Goal: Book appointment/travel/reservation

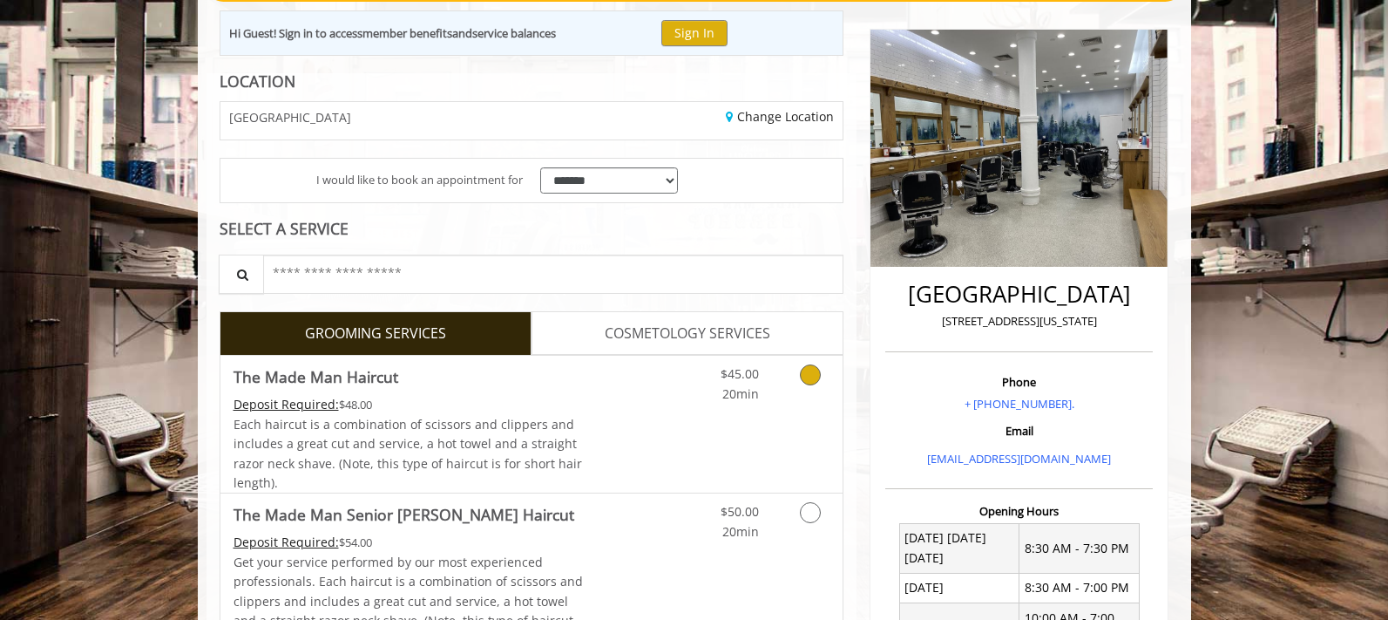
click at [797, 403] on link "Grooming services" at bounding box center [807, 380] width 44 height 48
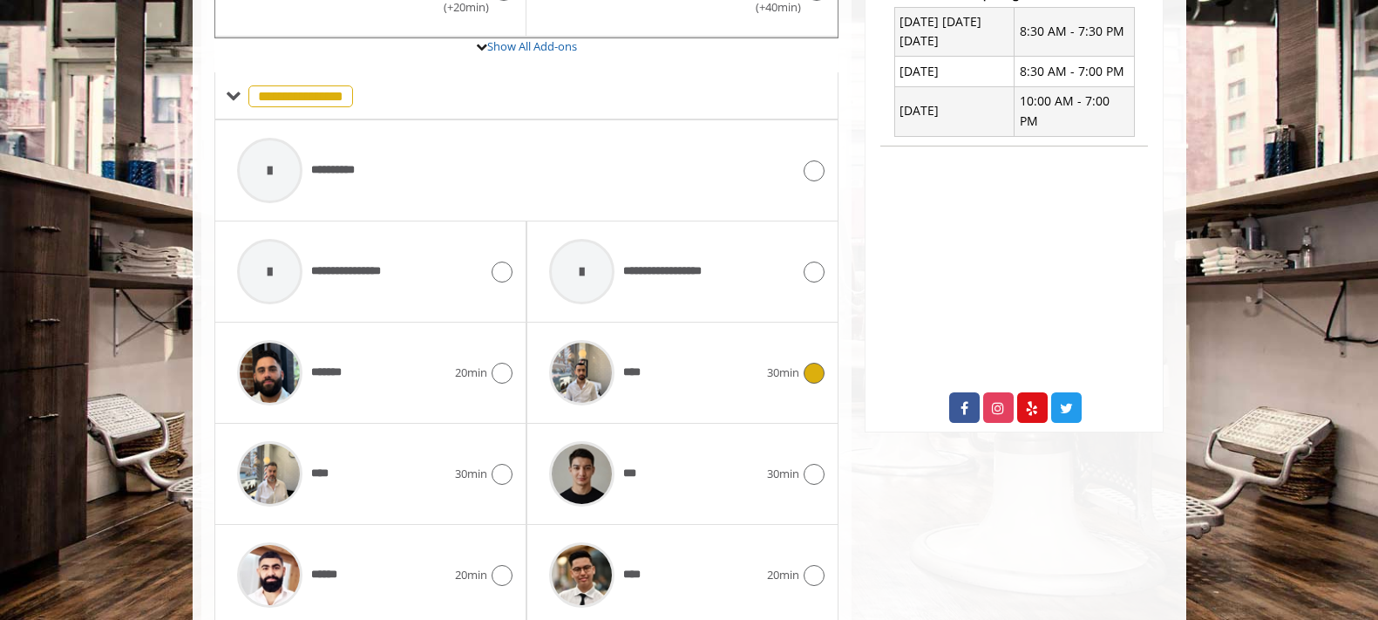
scroll to position [792, 0]
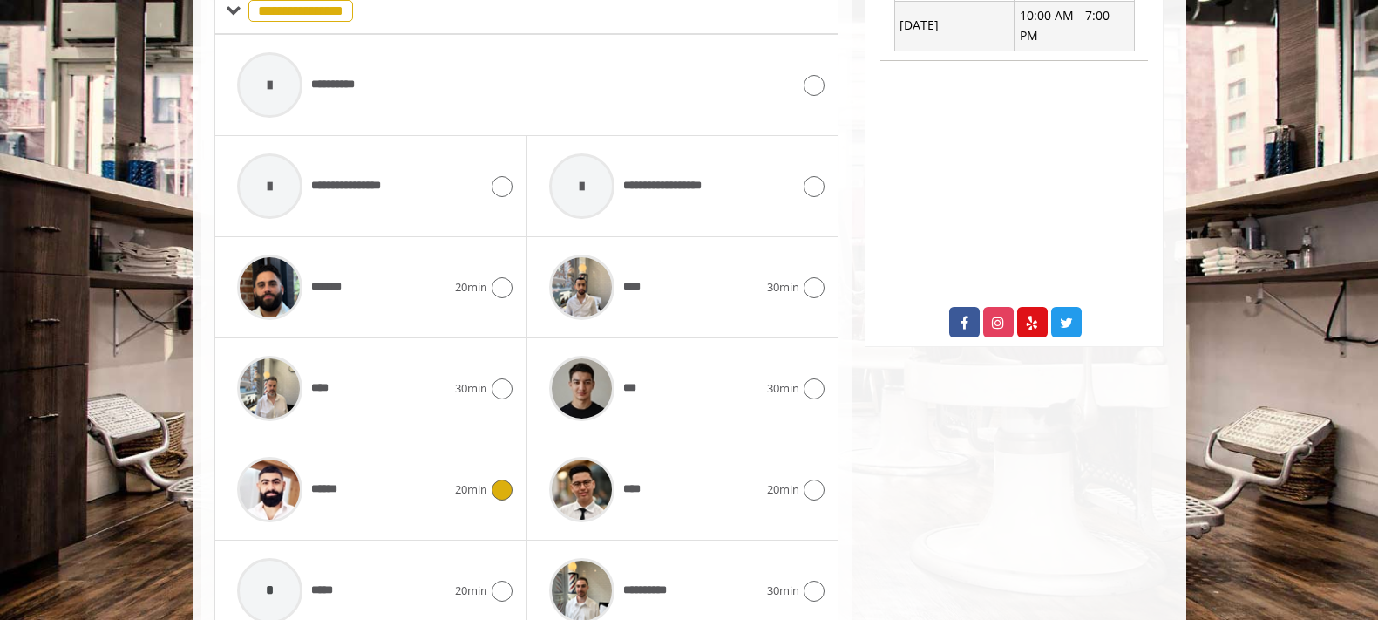
click at [497, 477] on div "****** 20min" at bounding box center [370, 489] width 284 height 83
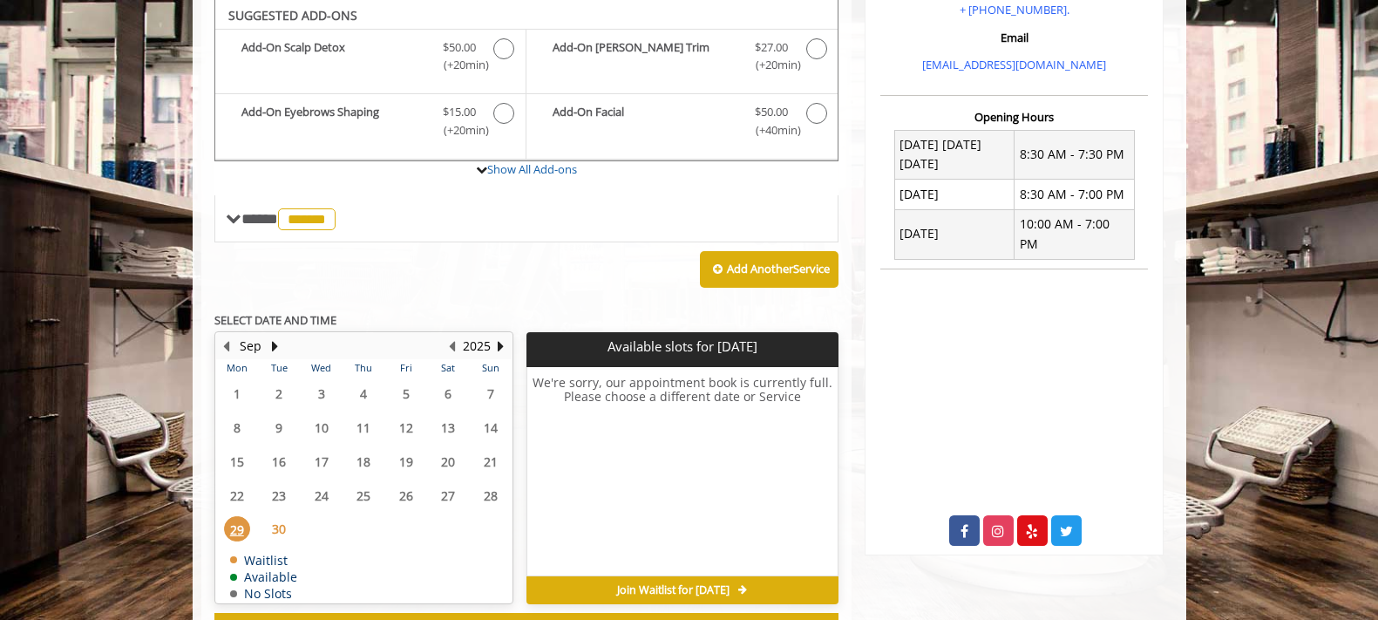
scroll to position [584, 0]
click at [500, 344] on button "Next Year" at bounding box center [501, 345] width 14 height 19
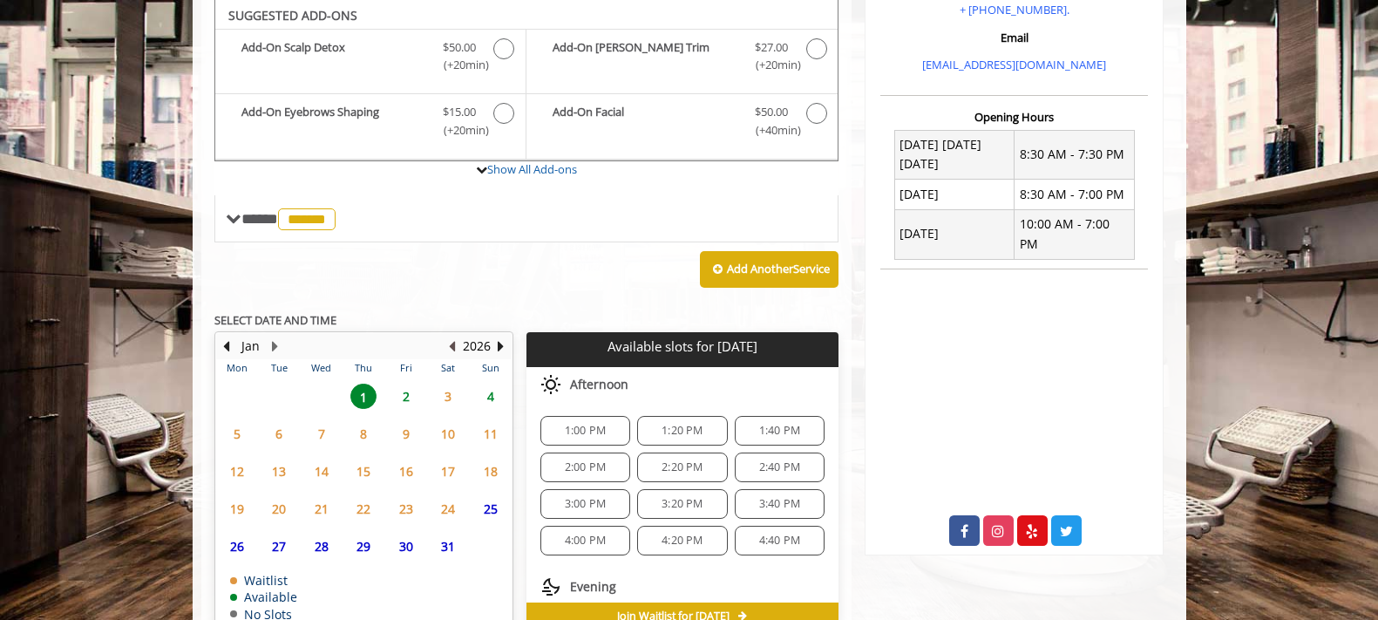
click at [452, 344] on button "Previous Year" at bounding box center [452, 345] width 14 height 19
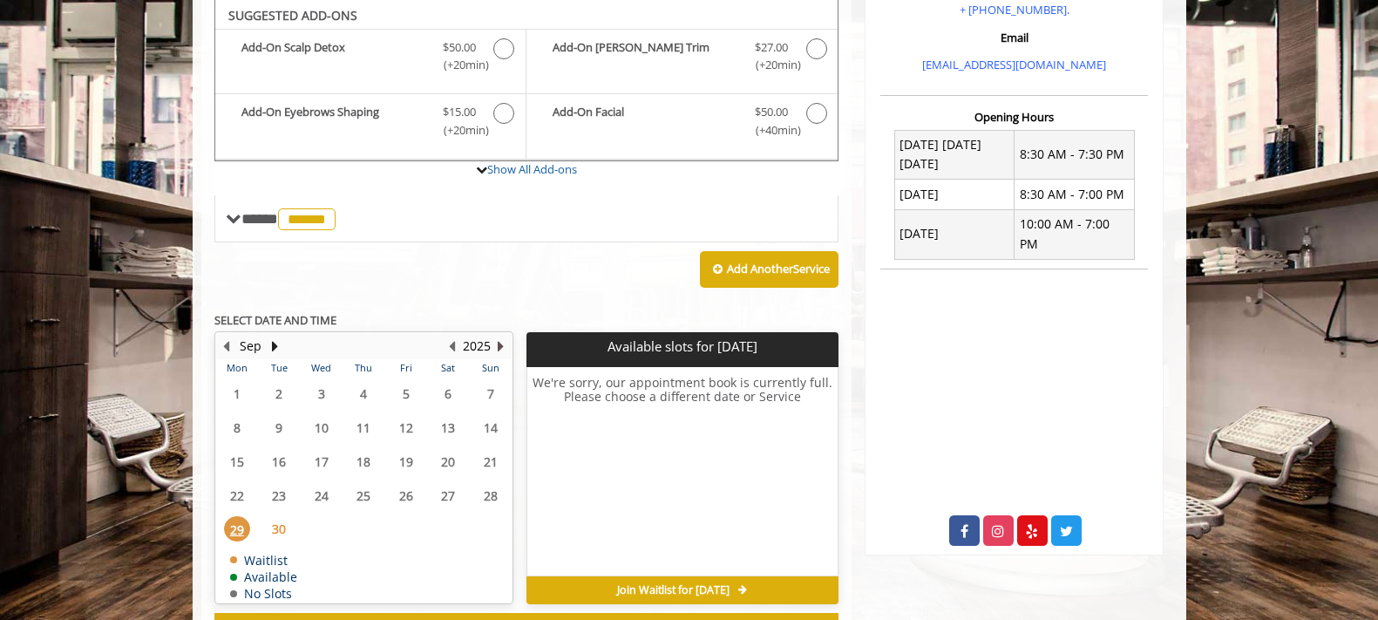
click at [498, 353] on button "Next Year" at bounding box center [501, 345] width 14 height 19
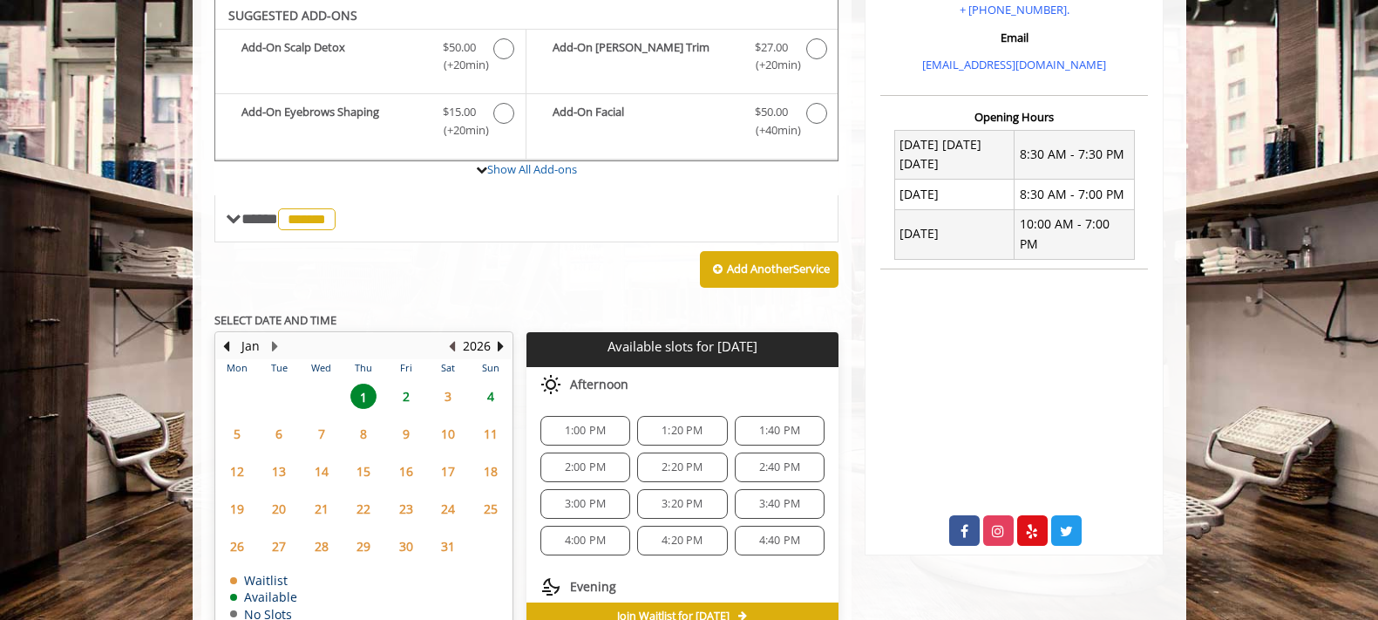
click at [451, 343] on button "Previous Year" at bounding box center [452, 345] width 14 height 19
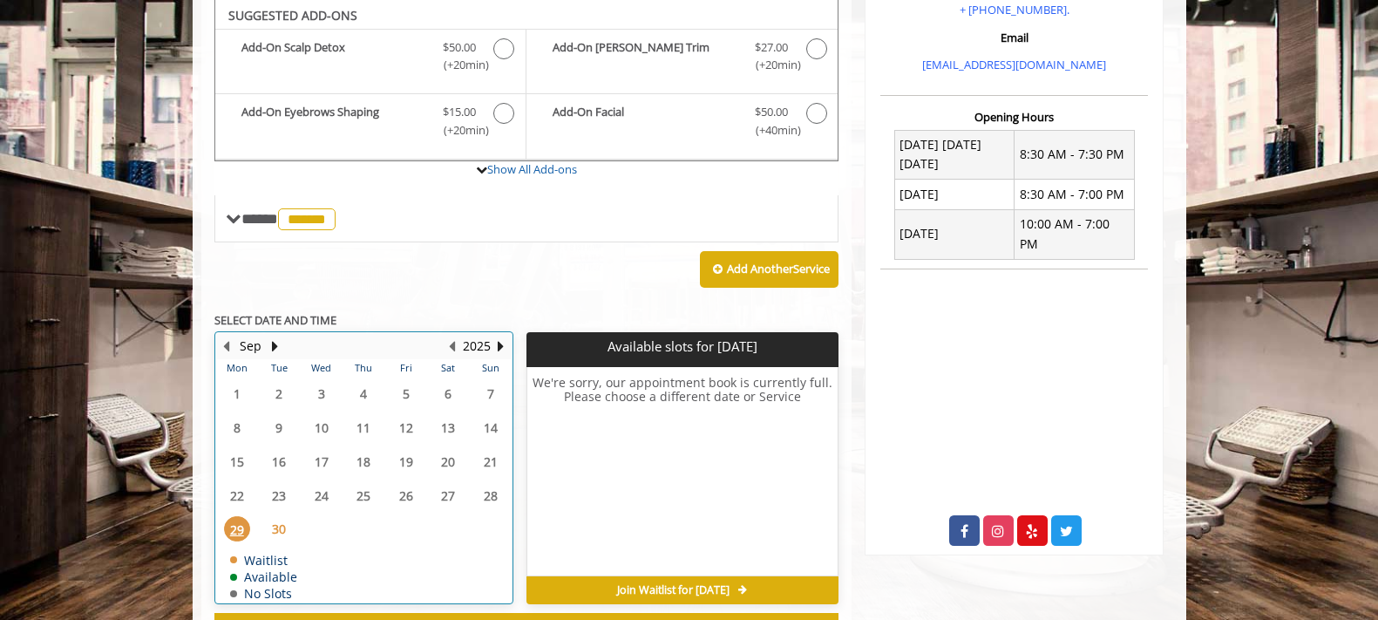
click at [322, 526] on table "Mon Tue Wed Thu Fri Sat Sun 1 2 3 4 5 6 7 8 9 10 11 12 13 14 15 16 17 18 19 20 …" at bounding box center [363, 480] width 295 height 243
click at [321, 524] on table "Mon Tue Wed Thu Fri Sat Sun 1 2 3 4 5 6 7 8 9 10 11 12 13 14 15 16 17 18 19 20 …" at bounding box center [363, 480] width 295 height 243
click at [271, 343] on button "Next Month" at bounding box center [275, 345] width 14 height 19
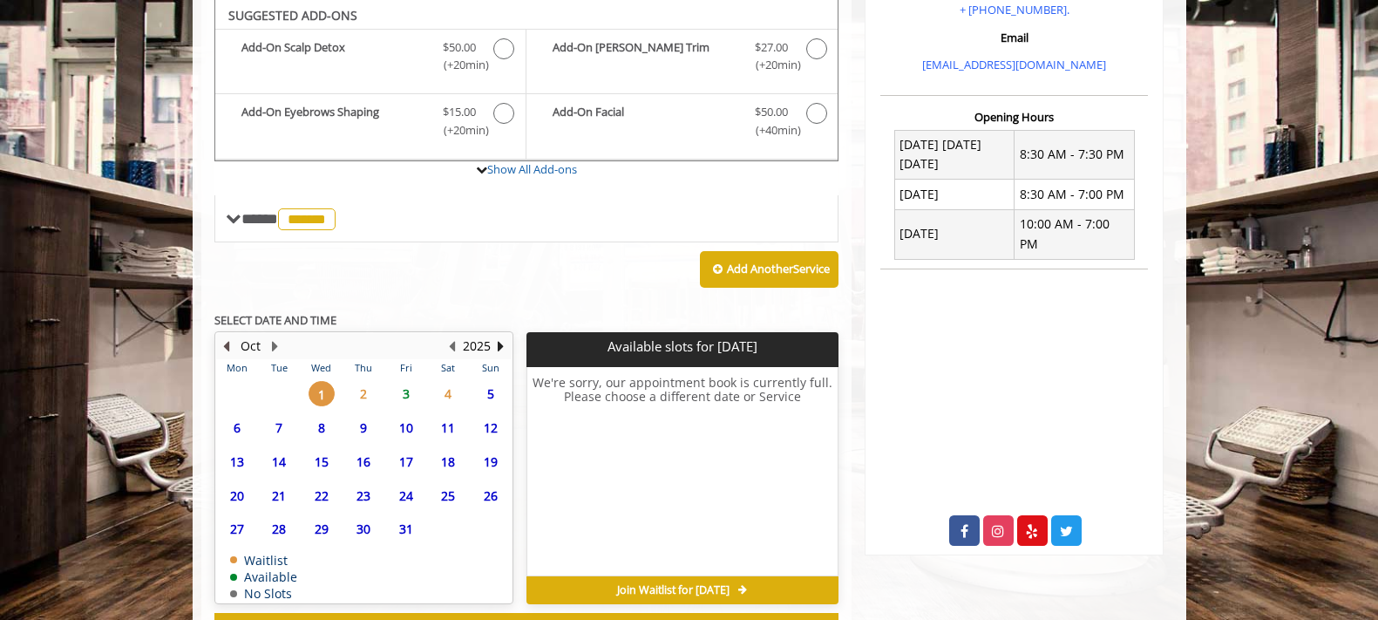
click at [225, 341] on button "Previous Month" at bounding box center [227, 345] width 14 height 19
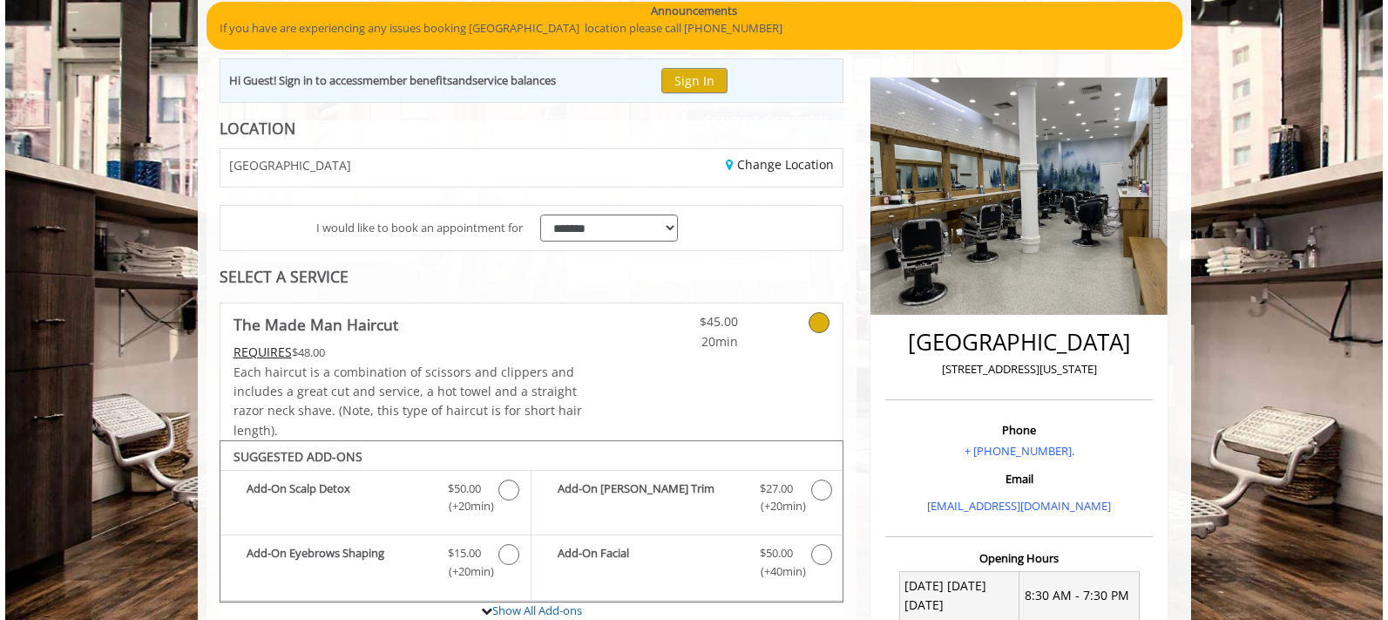
scroll to position [0, 0]
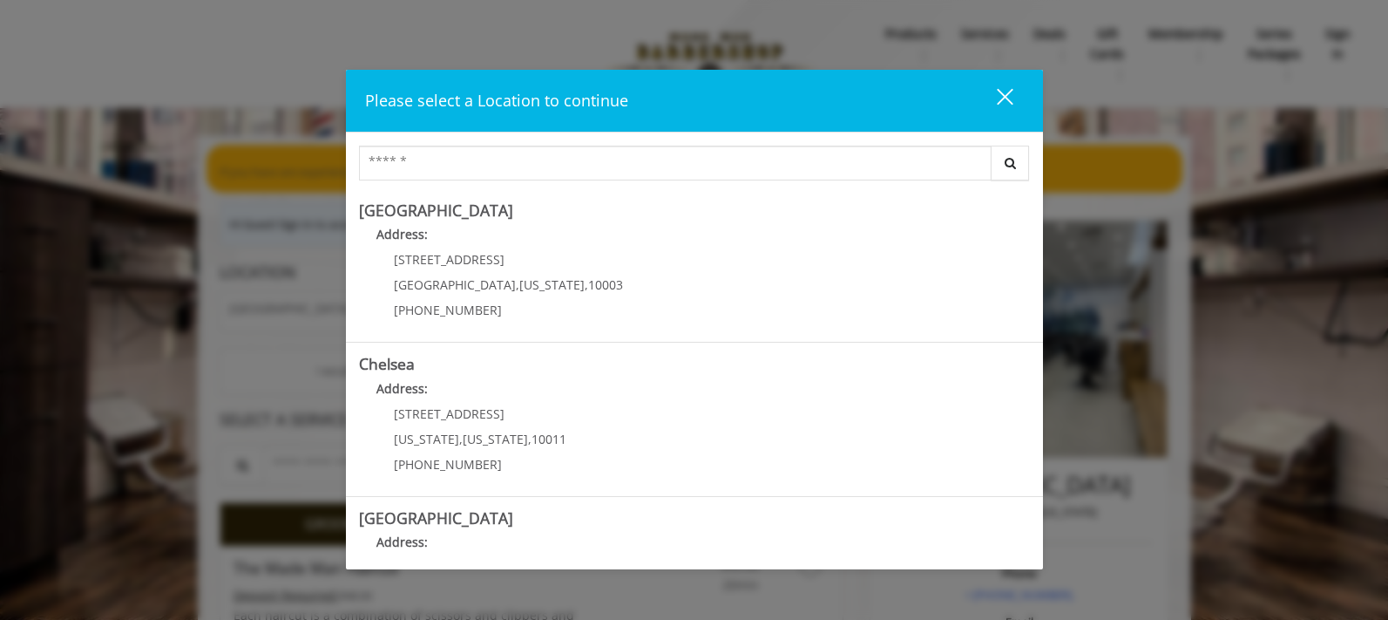
click at [1006, 101] on div "close" at bounding box center [994, 100] width 35 height 26
